Goal: Information Seeking & Learning: Check status

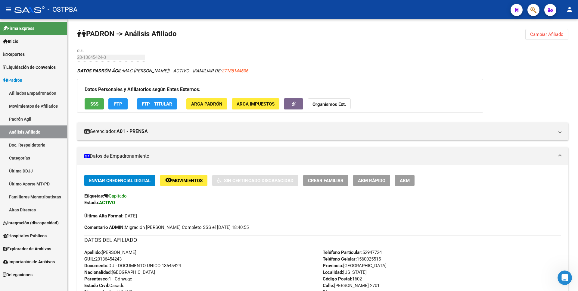
click at [28, 56] on link "Reportes" at bounding box center [33, 54] width 67 height 13
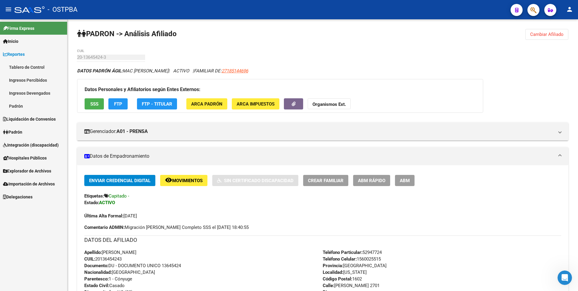
click at [34, 78] on link "Ingresos Percibidos" at bounding box center [33, 79] width 67 height 13
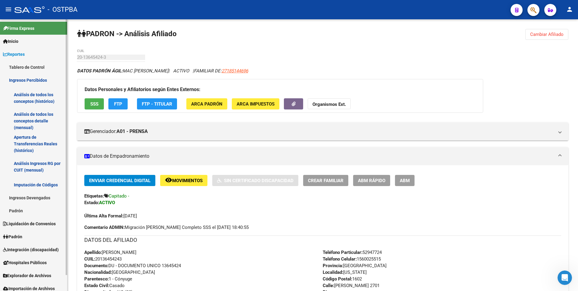
click at [38, 204] on link "Ingresos Devengados" at bounding box center [33, 197] width 67 height 13
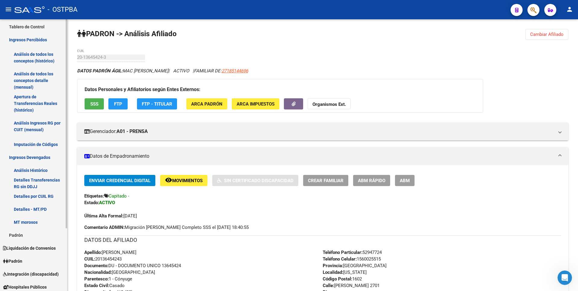
scroll to position [82, 0]
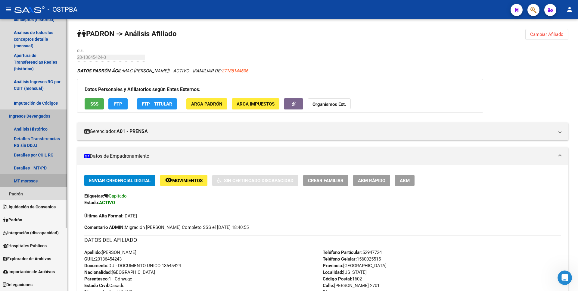
click at [39, 183] on link "MT morosos" at bounding box center [33, 180] width 67 height 13
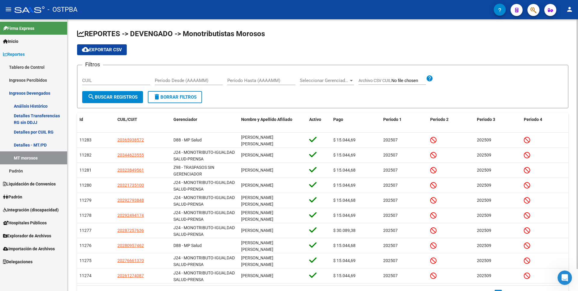
click at [348, 78] on span "Seleccionar Gerenciador" at bounding box center [324, 80] width 49 height 5
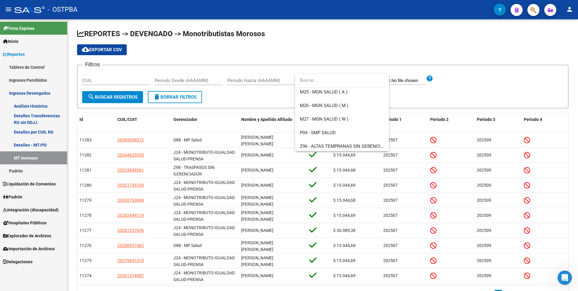
scroll to position [151, 0]
click at [331, 93] on span "M24 - MGN SALUD ( ORIGINAL)" at bounding box center [331, 92] width 63 height 5
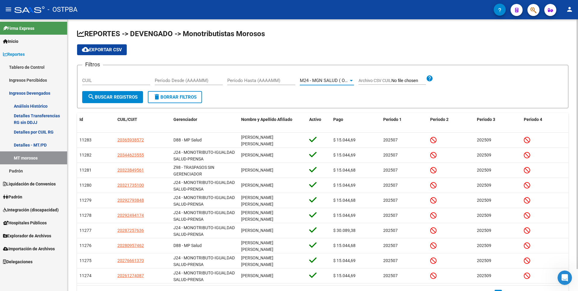
scroll to position [149, 0]
click at [349, 81] on div at bounding box center [351, 80] width 5 height 5
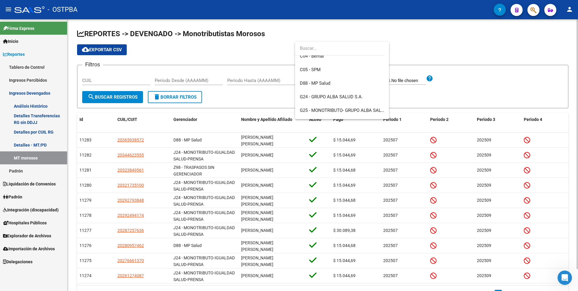
scroll to position [90, 0]
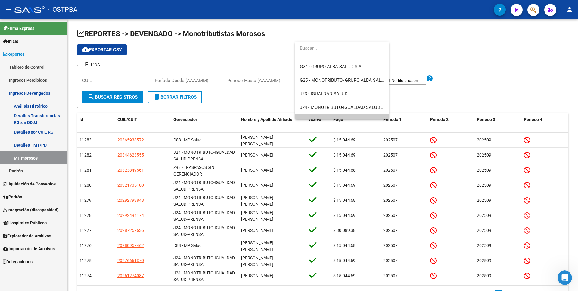
click at [208, 46] on div at bounding box center [289, 145] width 578 height 291
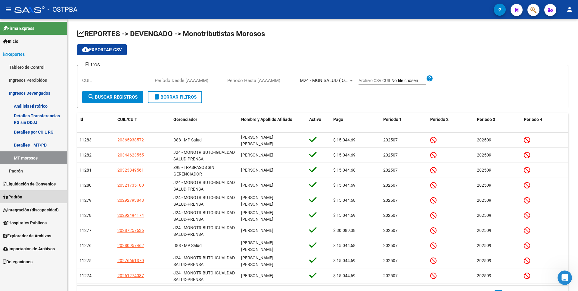
click at [19, 201] on link "Padrón" at bounding box center [33, 196] width 67 height 13
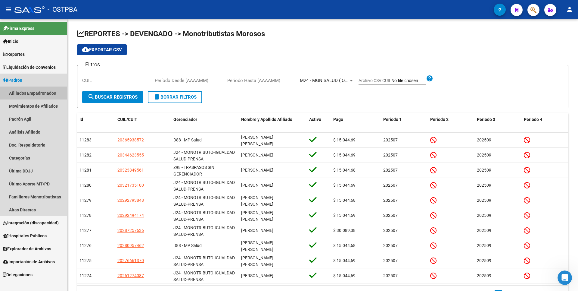
click at [47, 95] on link "Afiliados Empadronados" at bounding box center [33, 92] width 67 height 13
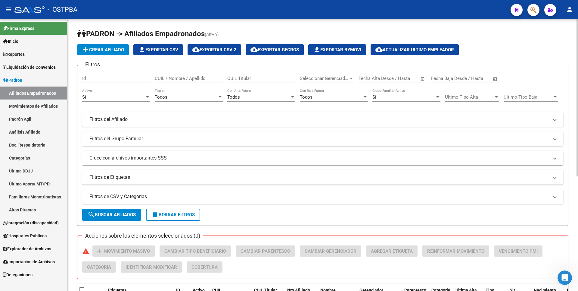
click at [192, 196] on mat-panel-title "Filtros de CSV y Categorias" at bounding box center [318, 196] width 459 height 7
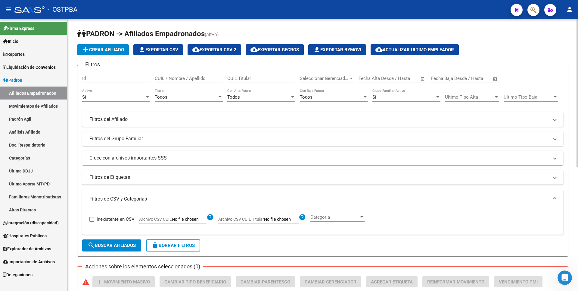
click at [204, 218] on input "Archivo CSV CUIL" at bounding box center [189, 218] width 35 height 5
type input "C:\fakepath\ReclasificacionIgualdadmonotributo..csv"
click at [221, 95] on div at bounding box center [219, 97] width 5 height 5
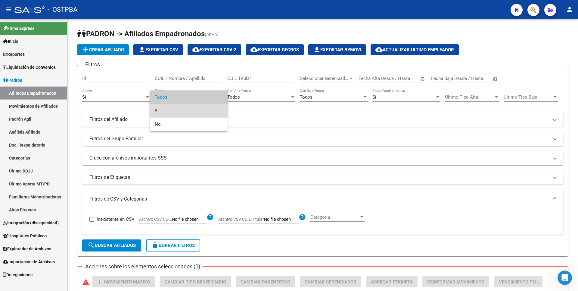
click at [171, 113] on span "Si" at bounding box center [189, 111] width 68 height 14
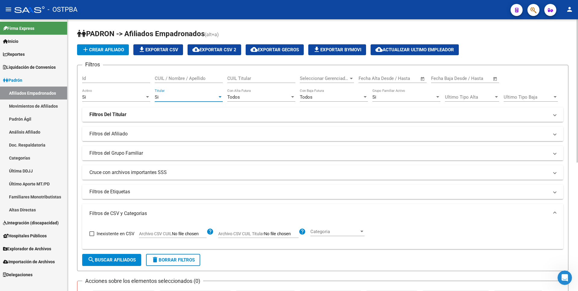
click at [113, 259] on span "search Buscar Afiliados" at bounding box center [112, 259] width 48 height 5
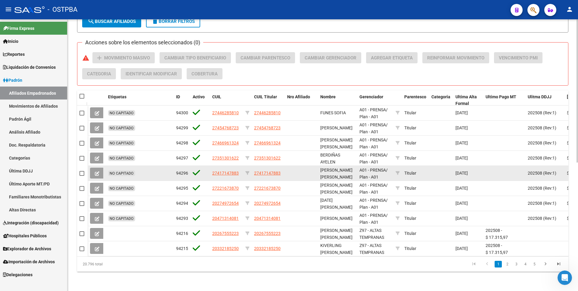
scroll to position [92, 0]
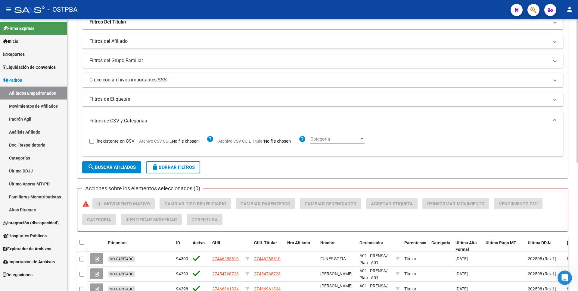
click at [178, 140] on input "Archivo CSV CUIL" at bounding box center [189, 141] width 35 height 5
type input "C:\fakepath\ReclasificacionIgualdadmonotributo..csv"
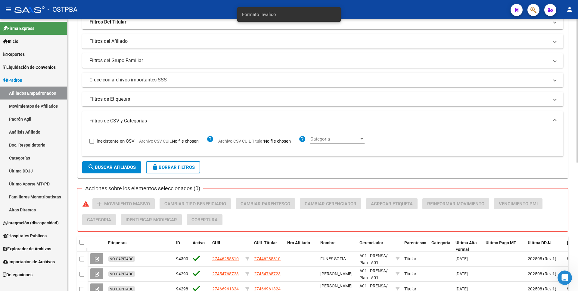
click at [134, 166] on span "search Buscar Afiliados" at bounding box center [112, 166] width 48 height 5
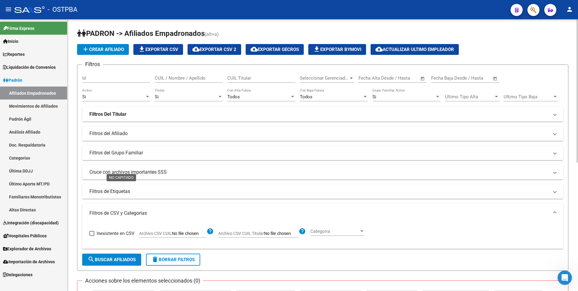
scroll to position [0, 0]
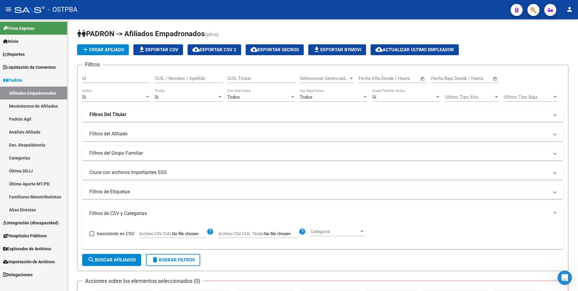
click at [46, 107] on link "Movimientos de Afiliados" at bounding box center [33, 105] width 67 height 13
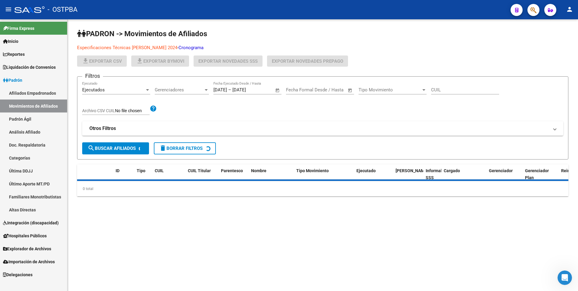
click at [46, 95] on link "Afiliados Empadronados" at bounding box center [33, 92] width 67 height 13
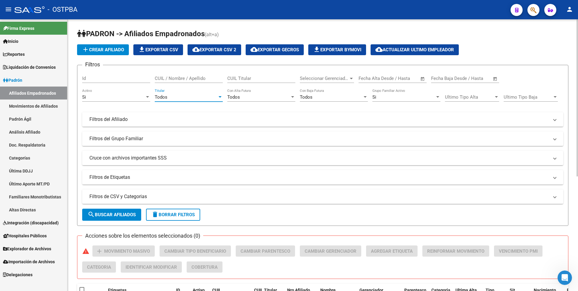
click at [213, 98] on div "Todos" at bounding box center [186, 96] width 63 height 5
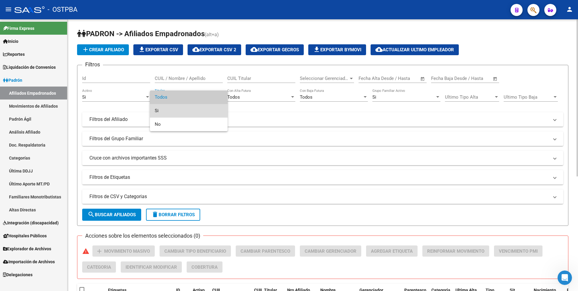
click at [177, 111] on span "Si" at bounding box center [189, 111] width 68 height 14
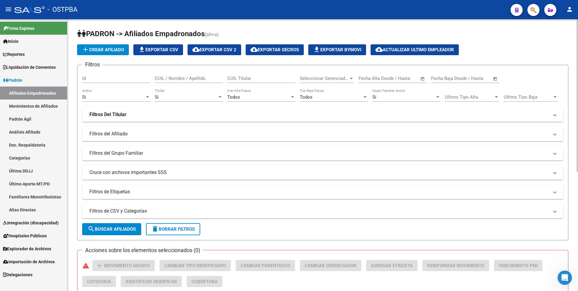
click at [187, 209] on mat-panel-title "Filtros de CSV y Categorias" at bounding box center [318, 210] width 459 height 7
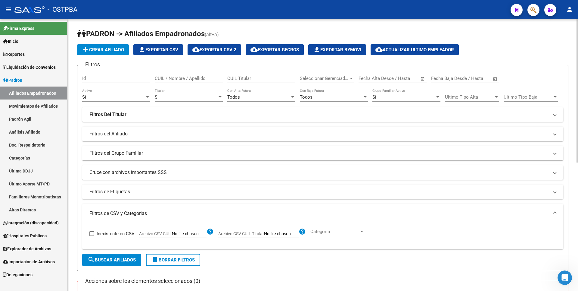
click at [188, 233] on input "Archivo CSV CUIL" at bounding box center [189, 233] width 35 height 5
type input "C:\fakepath\ReclasificacionIgualdadmonotributo..csv"
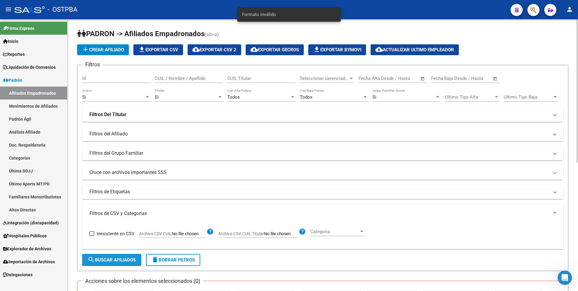
click at [109, 255] on button "search Buscar Afiliados" at bounding box center [111, 260] width 59 height 12
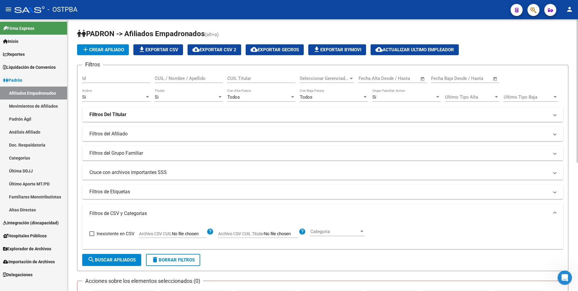
click at [260, 233] on span "Archivo CSV CUIL Titular" at bounding box center [241, 233] width 46 height 5
click at [264, 233] on input "Archivo CSV CUIL Titular" at bounding box center [281, 233] width 35 height 5
type input "C:\fakepath\ReclasificacionIgualdadmonotributo..csv"
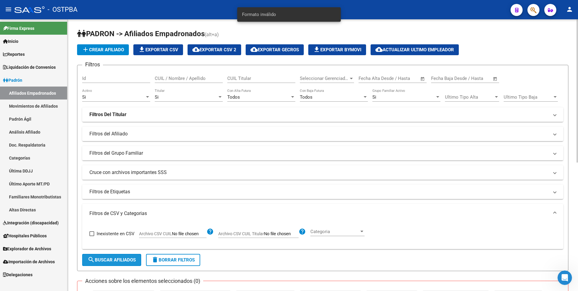
click at [123, 256] on button "search Buscar Afiliados" at bounding box center [111, 260] width 59 height 12
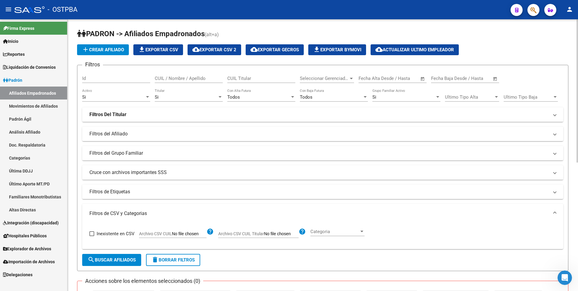
click at [177, 232] on input "Archivo CSV CUIL" at bounding box center [189, 233] width 35 height 5
type input "C:\fakepath\ReclasificacionIgualdadmonotributo..csv"
click at [198, 232] on input "Archivo CSV CUIL" at bounding box center [189, 233] width 35 height 5
type input "C:\fakepath\ReclasificacionIgualdadmonotributo.csv"
click at [97, 261] on span "search Buscar Afiliados" at bounding box center [112, 259] width 48 height 5
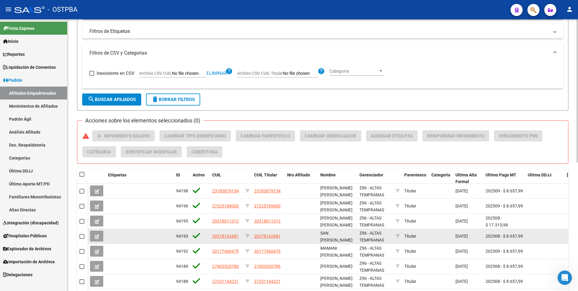
scroll to position [151, 0]
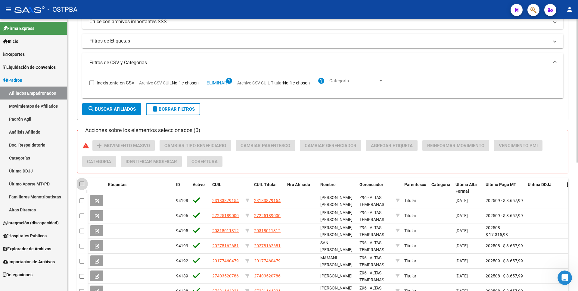
click at [83, 183] on span at bounding box center [81, 183] width 5 height 5
click at [82, 186] on input "checkbox" at bounding box center [82, 186] width 0 height 0
checkbox input "true"
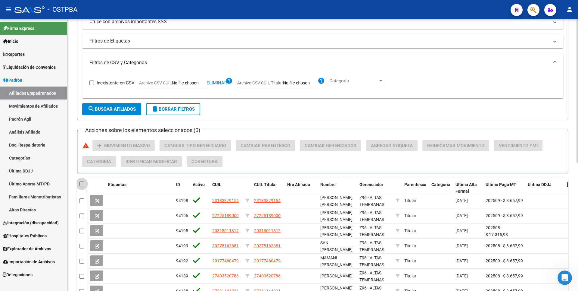
checkbox input "true"
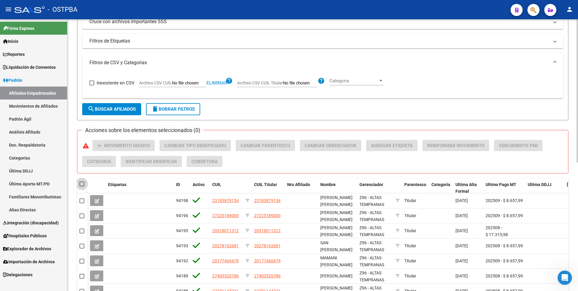
checkbox input "true"
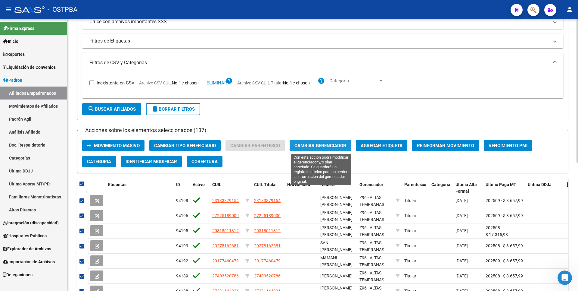
click at [325, 141] on button "Cambiar Gerenciador" at bounding box center [320, 145] width 61 height 11
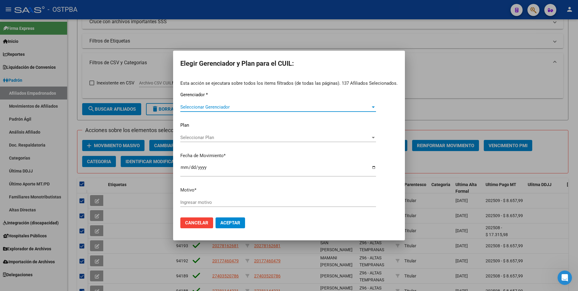
click at [358, 106] on span "Seleccionar Gerenciador" at bounding box center [275, 106] width 190 height 5
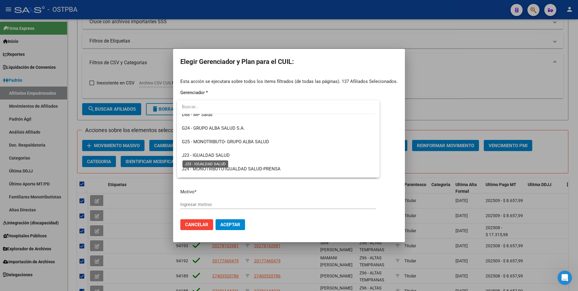
scroll to position [90, 0]
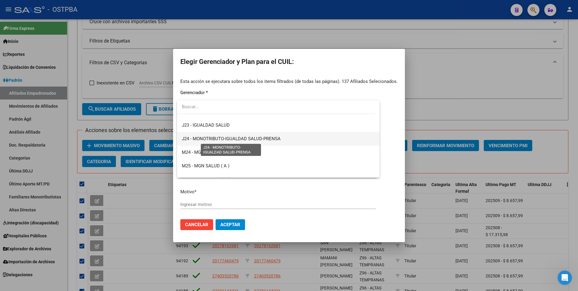
click at [240, 141] on span "J24 - MONOTRIBUTO-IGUALDAD SALUD-PRENSA" at bounding box center [231, 138] width 99 height 5
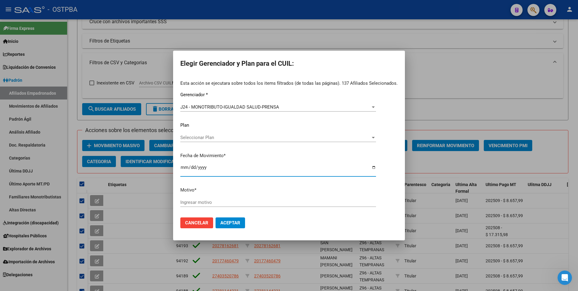
click at [183, 165] on input "[DATE]" at bounding box center [278, 170] width 196 height 10
type input "[DATE]"
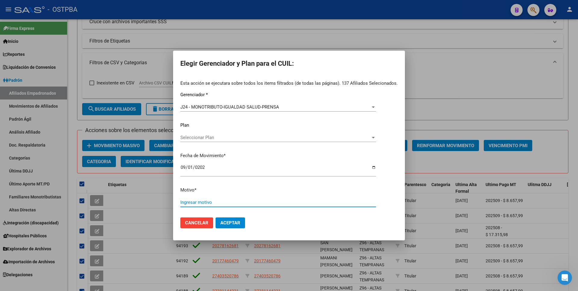
click at [188, 202] on input "Ingresar motivo" at bounding box center [278, 201] width 196 height 5
type input "RECLASIFICACION"
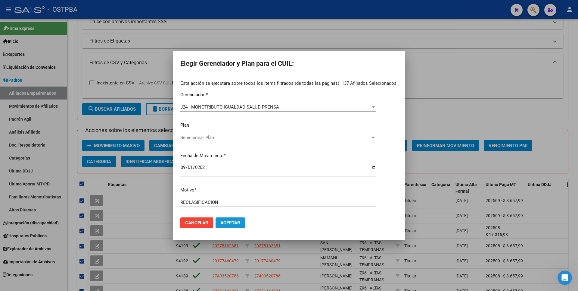
click at [231, 223] on span "Aceptar" at bounding box center [230, 222] width 20 height 5
checkbox input "false"
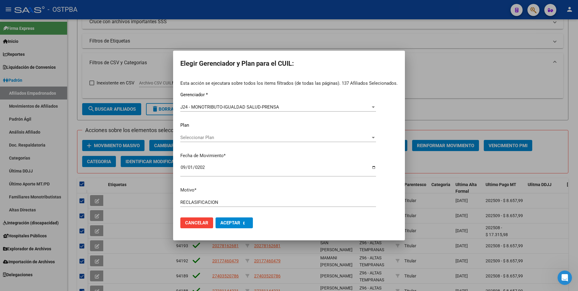
checkbox input "false"
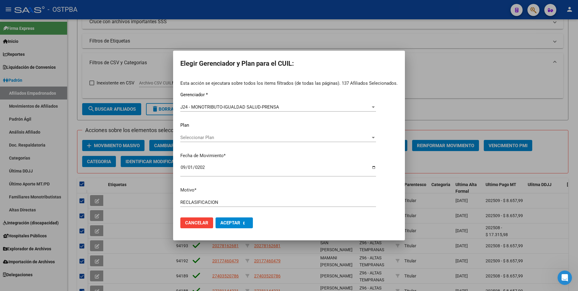
checkbox input "false"
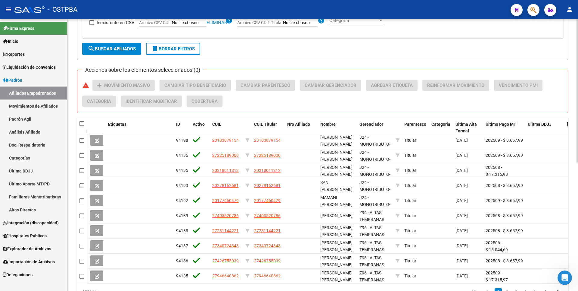
scroll to position [243, 0]
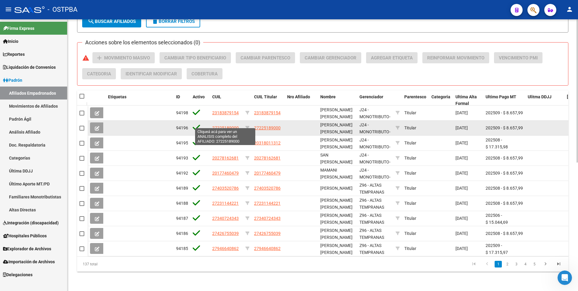
click at [224, 125] on span "27225189000" at bounding box center [225, 127] width 26 height 5
type textarea "27225189000"
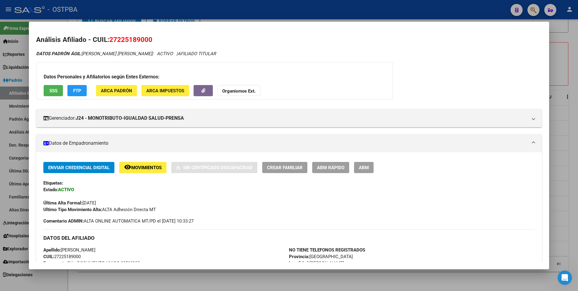
click at [571, 52] on div at bounding box center [289, 145] width 578 height 291
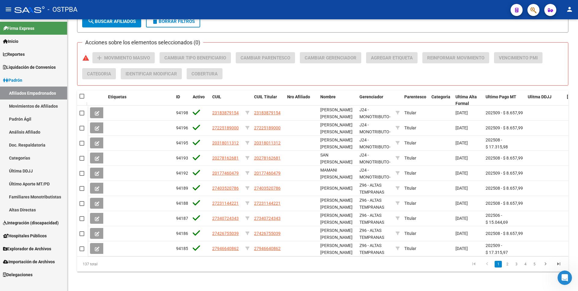
click at [26, 132] on link "Análisis Afiliado" at bounding box center [33, 131] width 67 height 13
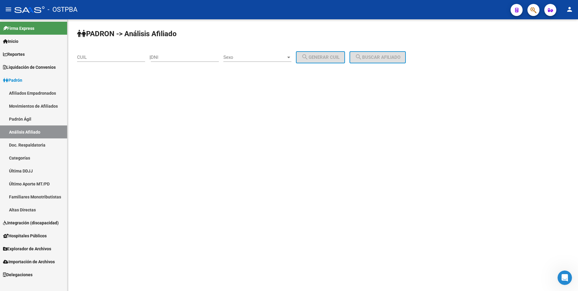
click at [87, 56] on input "CUIL" at bounding box center [111, 56] width 68 height 5
paste input "27-94971650-9"
type input "27-94971650-9"
click at [387, 59] on span "search Buscar afiliado" at bounding box center [377, 56] width 45 height 5
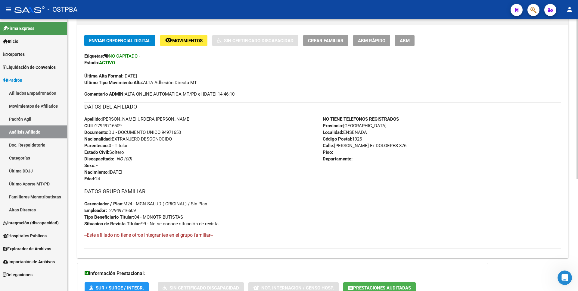
scroll to position [190, 0]
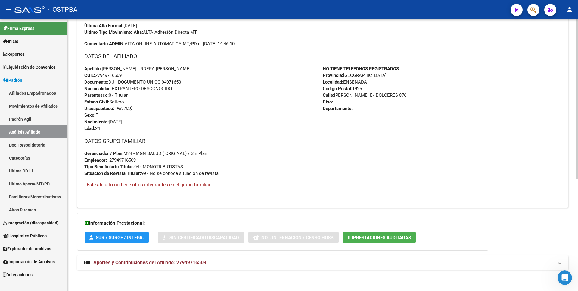
click at [409, 242] on button "Prestaciones Auditadas" at bounding box center [379, 237] width 73 height 11
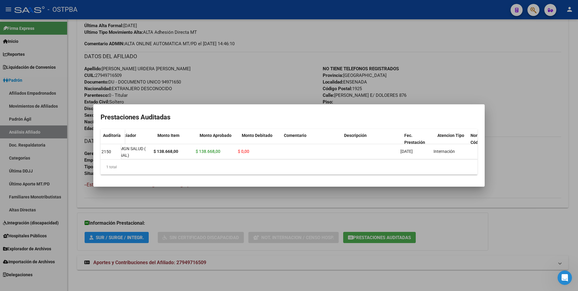
scroll to position [0, 15]
click at [459, 77] on div at bounding box center [289, 145] width 578 height 291
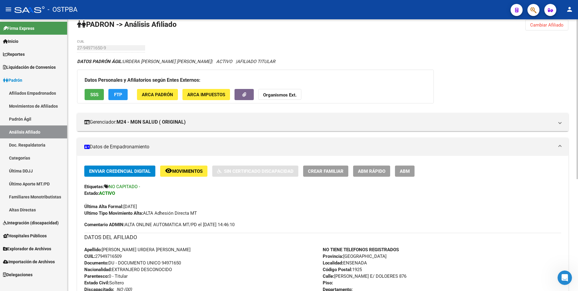
scroll to position [190, 0]
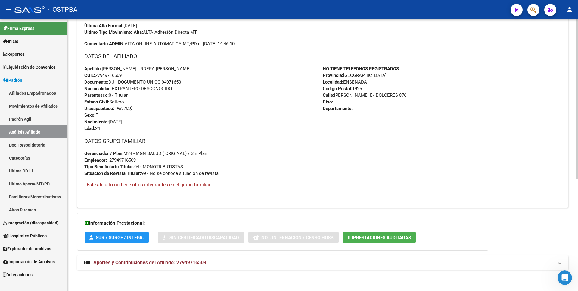
drag, startPoint x: 145, startPoint y: 167, endPoint x: 186, endPoint y: 165, distance: 41.0
click at [186, 165] on div "DATOS GRUPO FAMILIAR Gerenciador / Plan: M24 - MGN SALUD ( ORIGINAL) / Sin Plan…" at bounding box center [322, 156] width 477 height 40
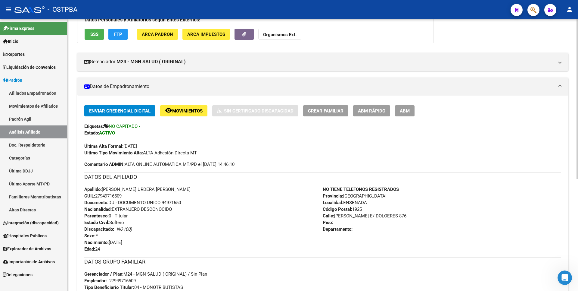
scroll to position [0, 0]
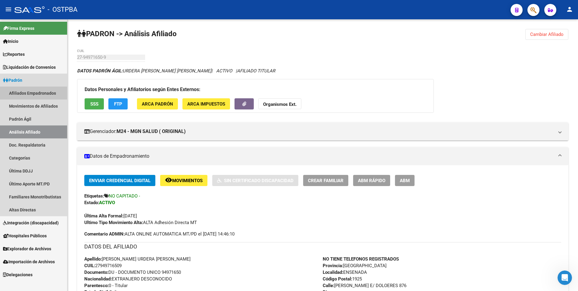
click at [48, 95] on link "Afiliados Empadronados" at bounding box center [33, 92] width 67 height 13
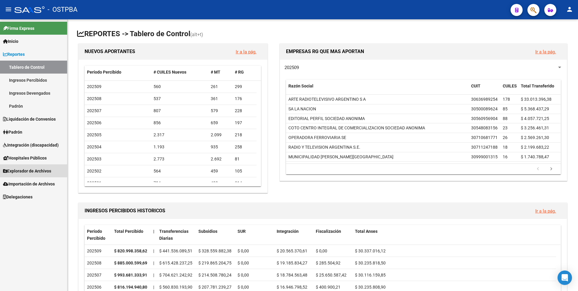
click at [31, 169] on span "Explorador de Archivos" at bounding box center [27, 170] width 48 height 7
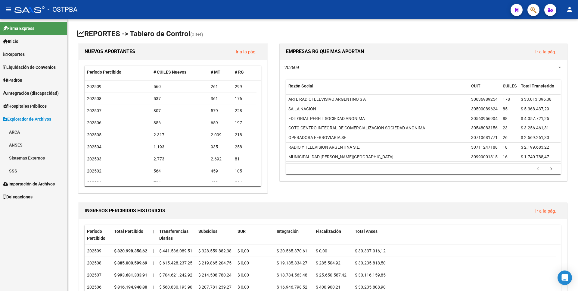
click at [24, 174] on link "SSS" at bounding box center [33, 170] width 67 height 13
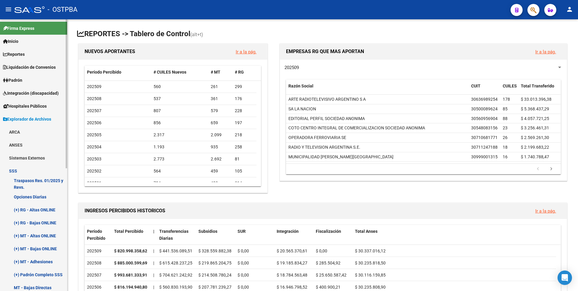
click at [25, 79] on link "Padrón" at bounding box center [33, 79] width 67 height 13
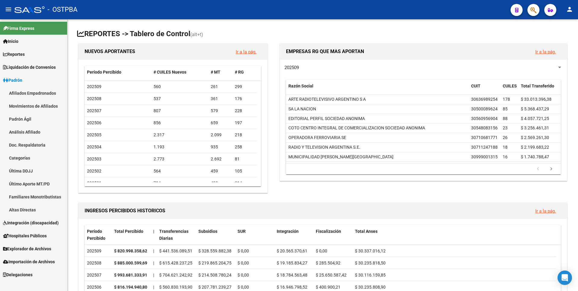
click at [34, 135] on link "Análisis Afiliado" at bounding box center [33, 131] width 67 height 13
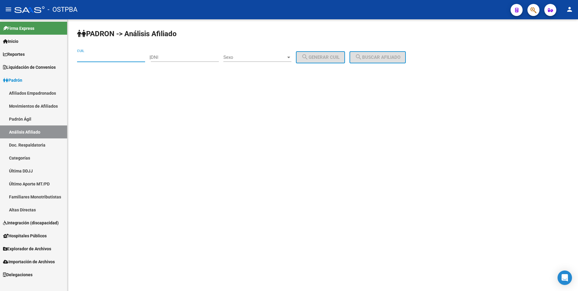
click at [108, 59] on input "CUIL" at bounding box center [111, 56] width 68 height 5
type input "27-25400540-7"
click at [374, 53] on button "search Buscar afiliado" at bounding box center [378, 57] width 56 height 12
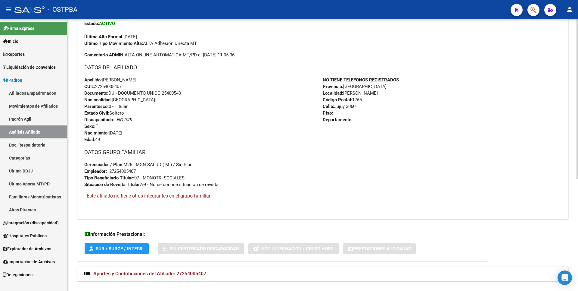
scroll to position [190, 0]
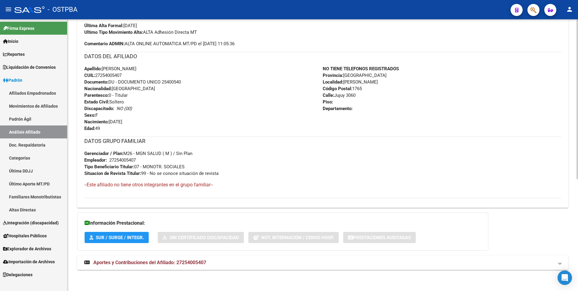
click at [185, 263] on span "Aportes y Contribuciones del Afiliado: 27254005407" at bounding box center [149, 262] width 113 height 6
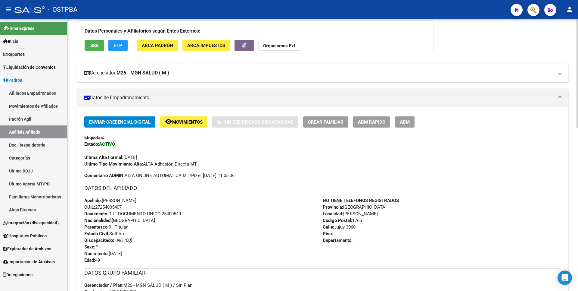
scroll to position [0, 0]
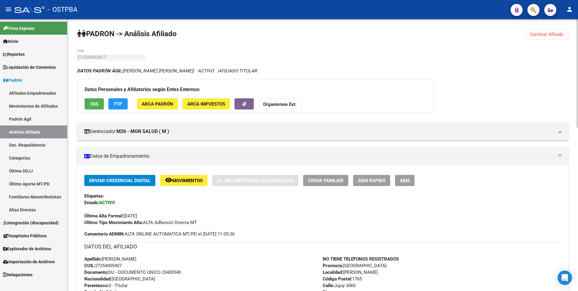
click at [222, 103] on span "ARCA Impuestos" at bounding box center [206, 103] width 38 height 5
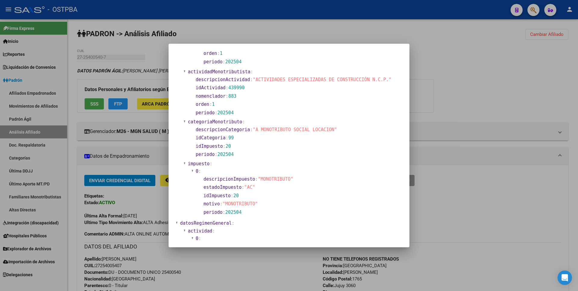
scroll to position [401, 0]
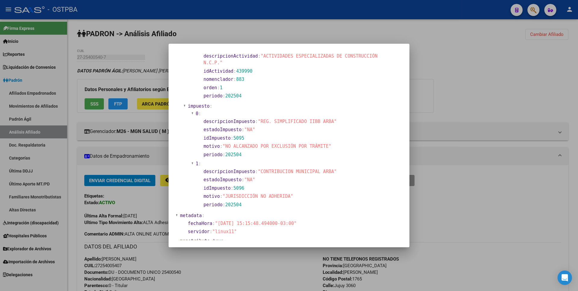
click at [93, 105] on div at bounding box center [289, 145] width 578 height 291
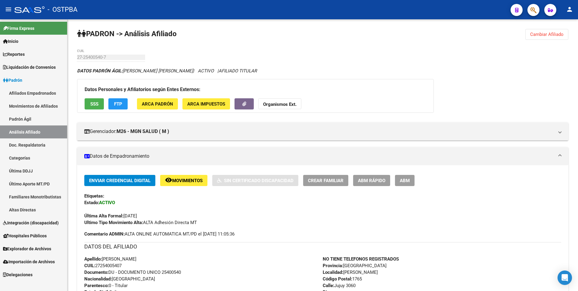
click at [93, 105] on span "SSS" at bounding box center [94, 103] width 8 height 5
